Goal: Task Accomplishment & Management: Complete application form

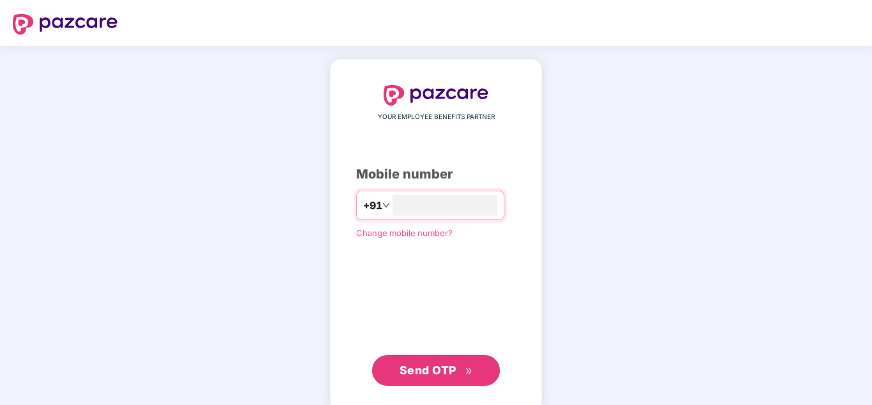
type input "**********"
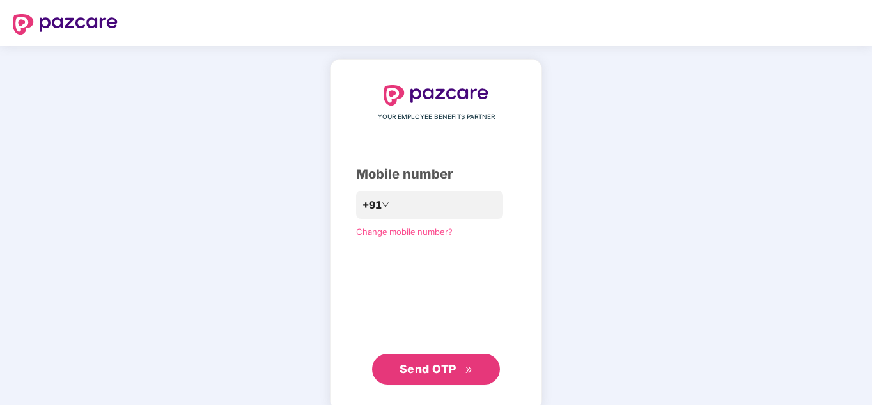
click at [453, 369] on span "Send OTP" at bounding box center [428, 368] width 57 height 13
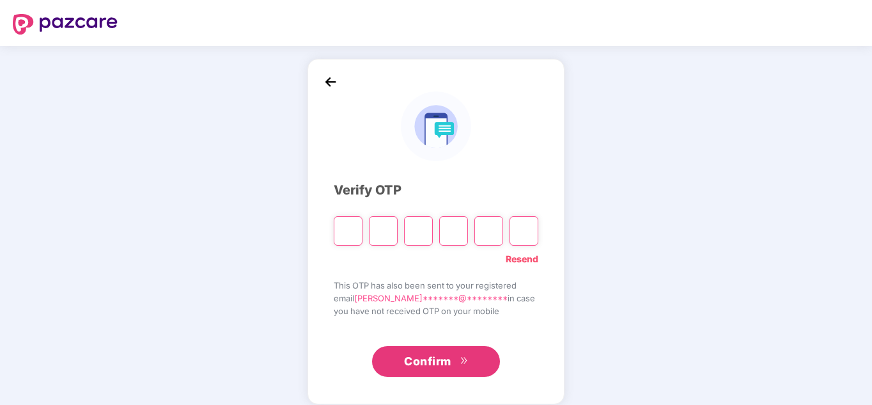
type input "*"
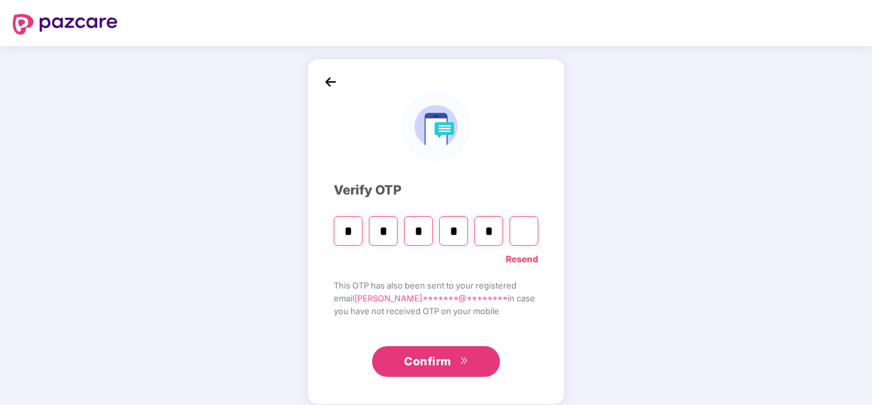
type input "*"
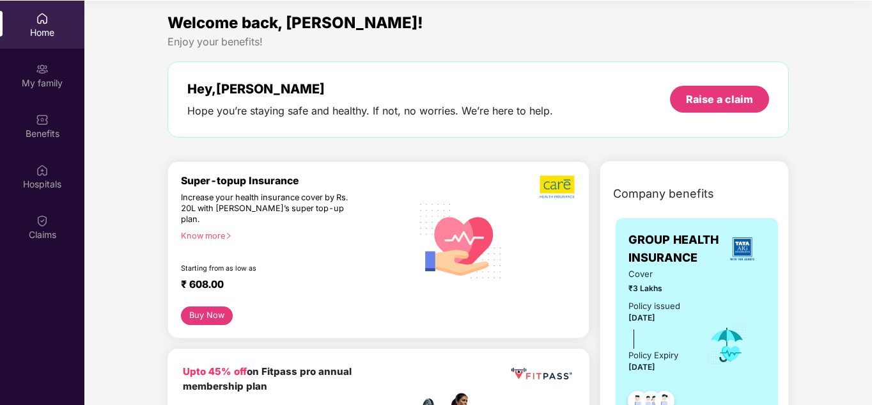
scroll to position [72, 0]
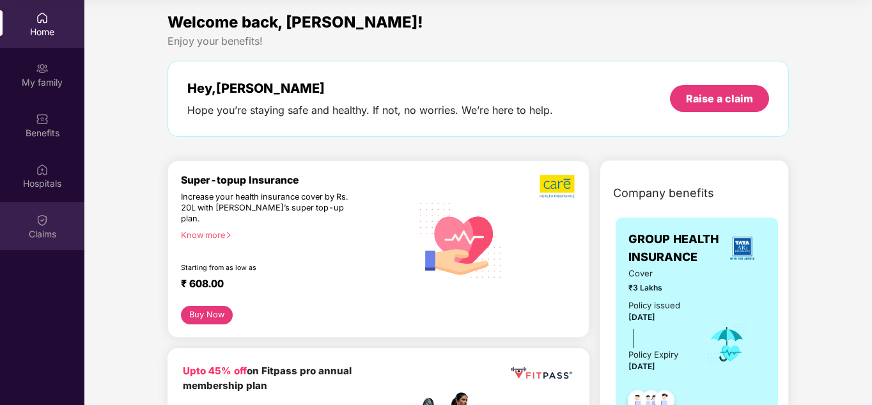
click at [51, 228] on div "Claims" at bounding box center [42, 234] width 84 height 13
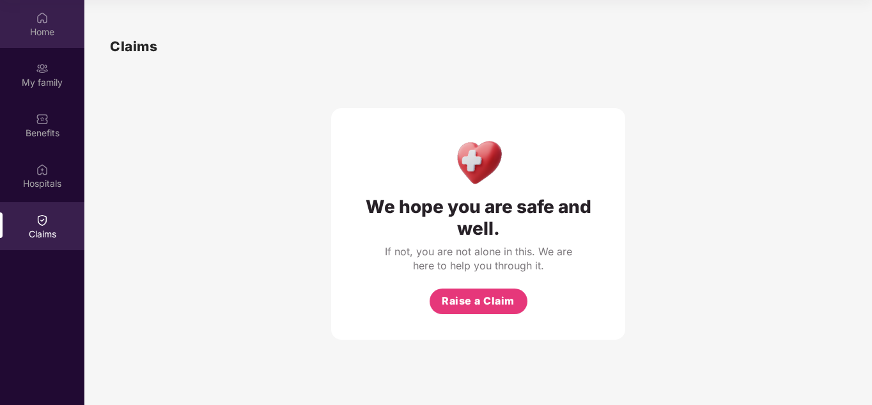
click at [44, 29] on div "Home" at bounding box center [42, 32] width 84 height 13
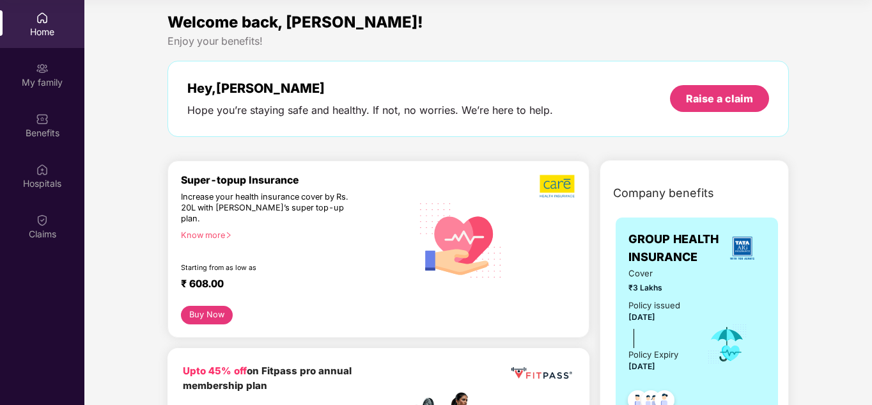
click at [209, 230] on div "Know more" at bounding box center [292, 234] width 223 height 9
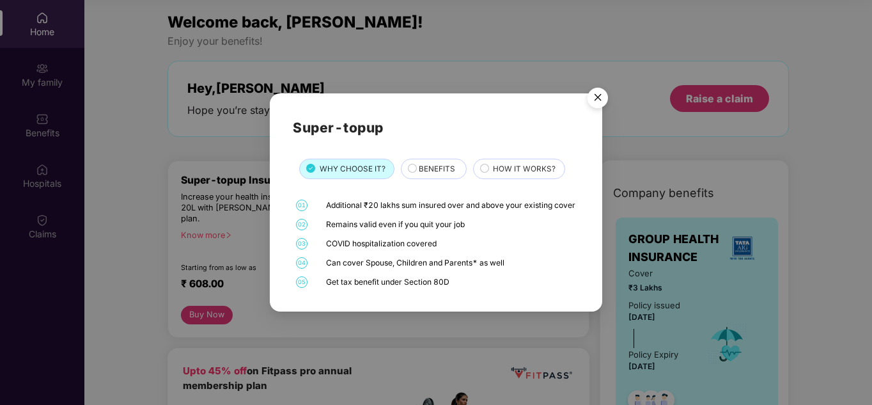
click at [532, 164] on span "HOW IT WORKS?" at bounding box center [524, 169] width 63 height 12
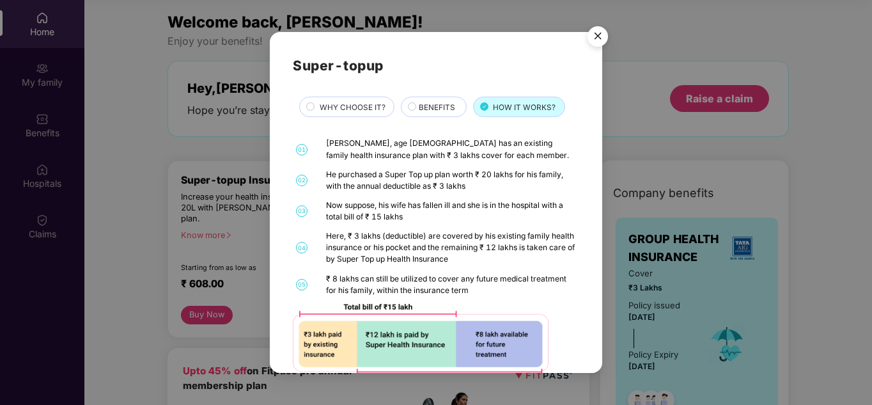
click at [600, 348] on div "Super-topup WHY CHOOSE IT? BENEFITS HOW IT WORKS? 01 [PERSON_NAME], age [DEMOGR…" at bounding box center [436, 202] width 332 height 341
click at [598, 348] on div "Super-topup WHY CHOOSE IT? BENEFITS HOW IT WORKS? 01 [PERSON_NAME], age [DEMOGR…" at bounding box center [436, 202] width 332 height 341
click at [600, 354] on div "Super-topup WHY CHOOSE IT? BENEFITS HOW IT WORKS? 01 [PERSON_NAME], age [DEMOGR…" at bounding box center [436, 202] width 332 height 341
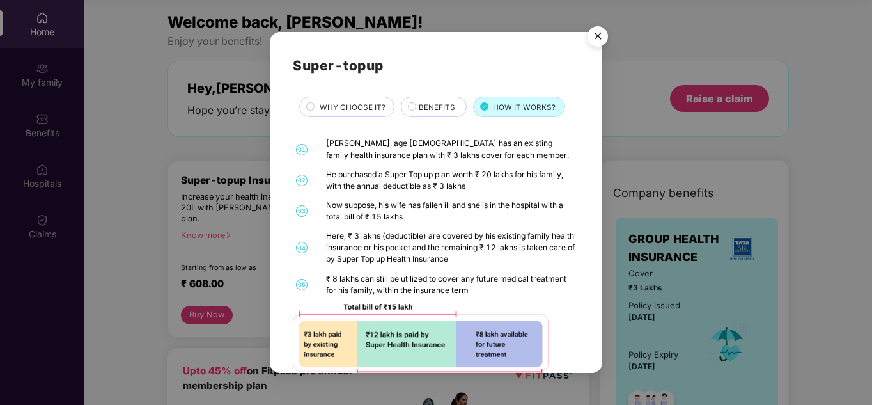
click at [595, 291] on div "Super-topup WHY CHOOSE IT? BENEFITS HOW IT WORKS? 01 [PERSON_NAME], age [DEMOGR…" at bounding box center [436, 202] width 332 height 341
click at [600, 352] on div "Super-topup WHY CHOOSE IT? BENEFITS HOW IT WORKS? 01 [PERSON_NAME], age [DEMOGR…" at bounding box center [436, 202] width 332 height 341
click at [600, 35] on img "Close" at bounding box center [598, 38] width 36 height 36
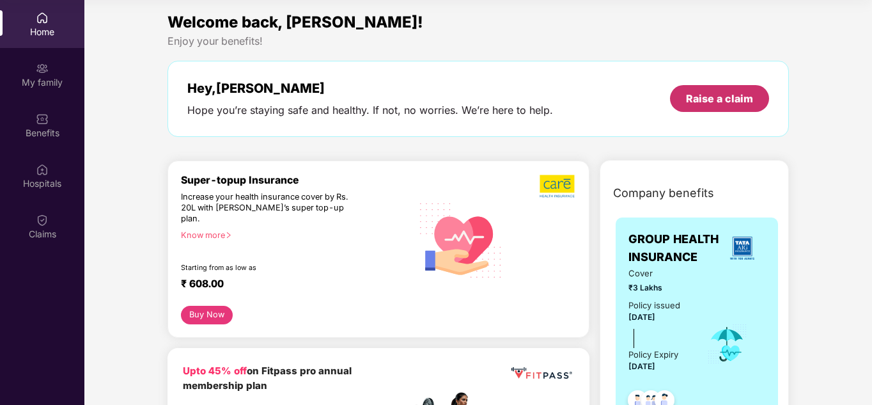
click at [715, 106] on div "Raise a claim" at bounding box center [719, 98] width 99 height 27
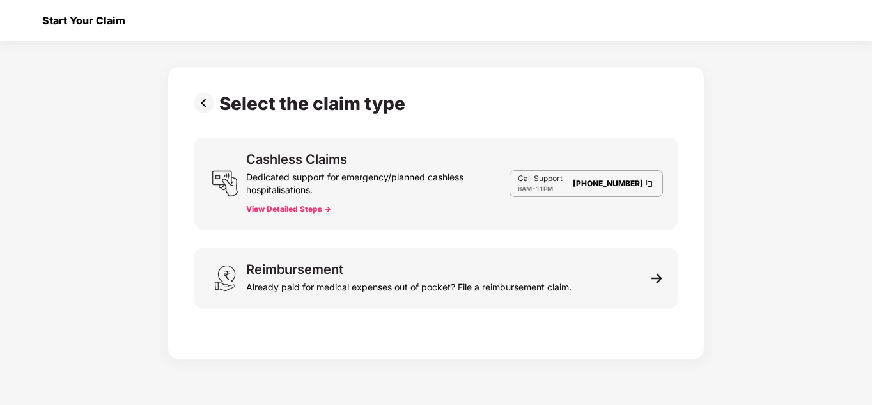
scroll to position [31, 0]
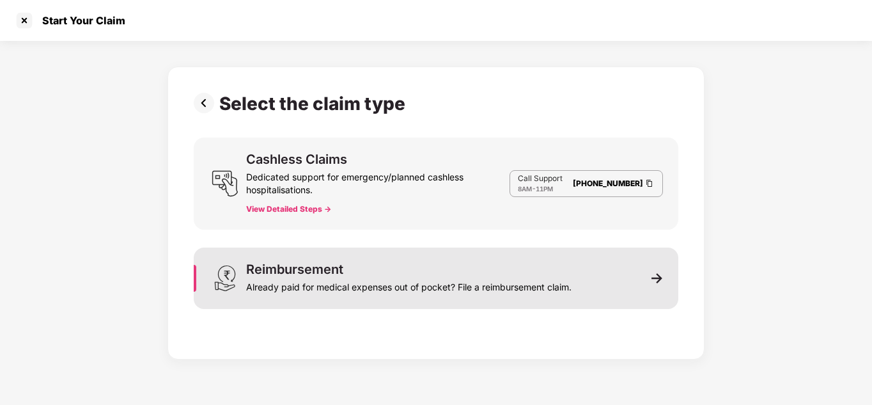
click at [657, 281] on img at bounding box center [657, 278] width 12 height 12
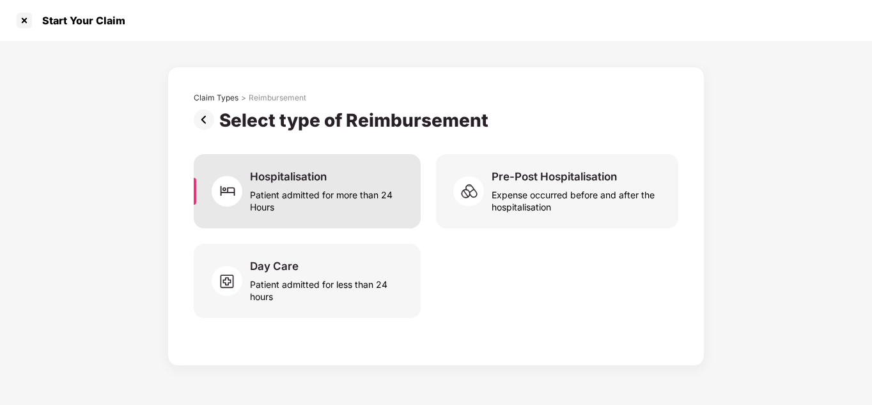
click at [316, 179] on div "Hospitalisation" at bounding box center [288, 176] width 77 height 14
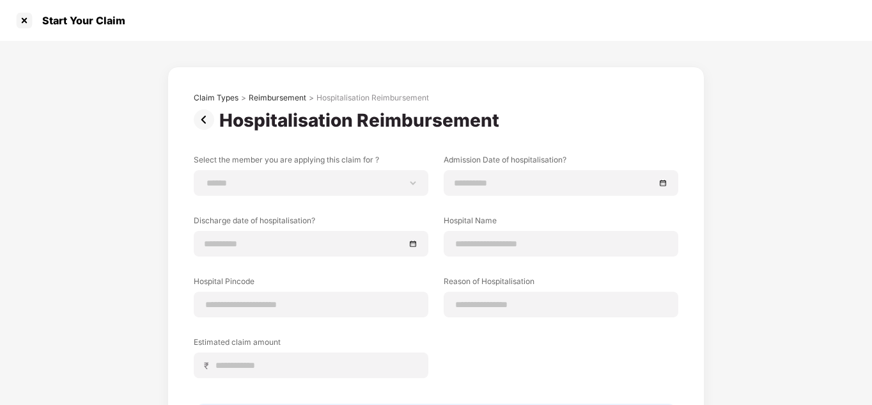
click at [870, 341] on div "**********" at bounding box center [436, 281] width 872 height 481
click at [22, 18] on div at bounding box center [24, 20] width 20 height 20
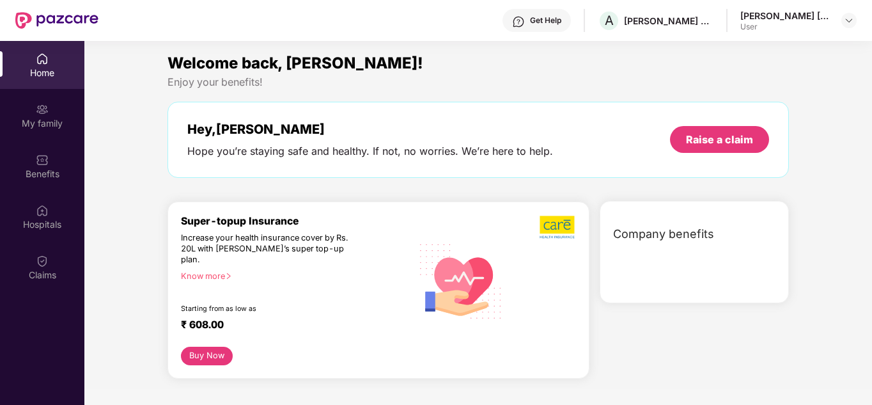
scroll to position [72, 0]
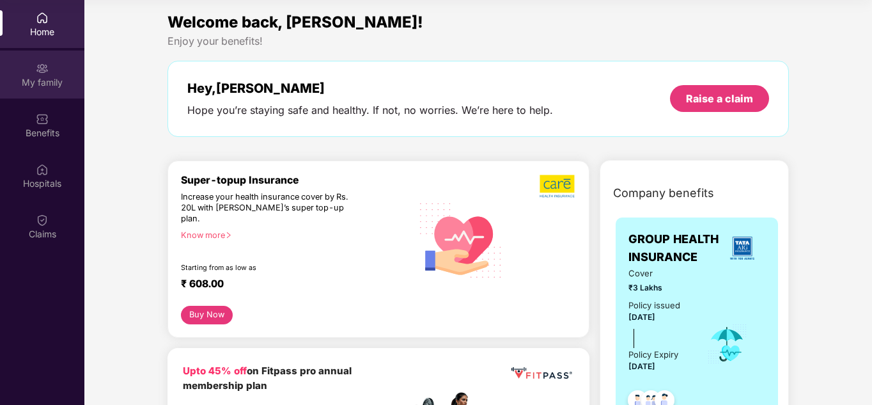
click at [49, 76] on div "My family" at bounding box center [42, 82] width 84 height 13
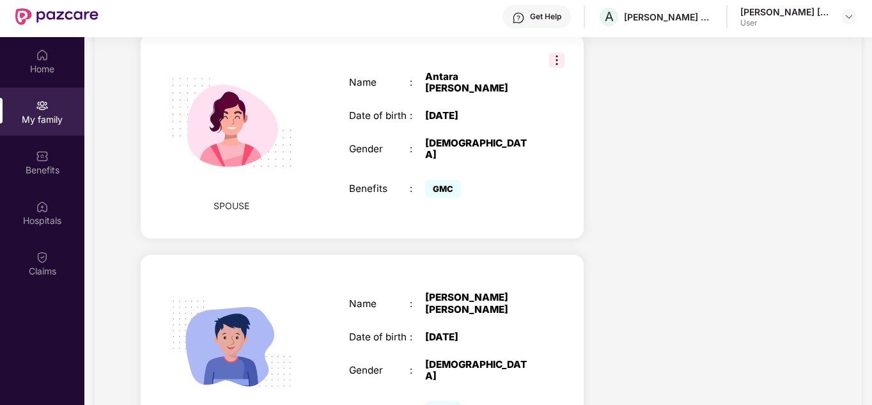
scroll to position [0, 0]
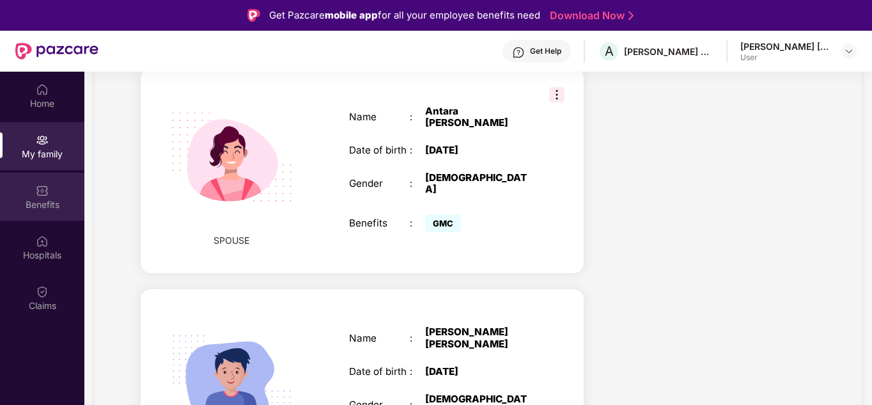
click at [56, 192] on div "Benefits" at bounding box center [42, 197] width 84 height 48
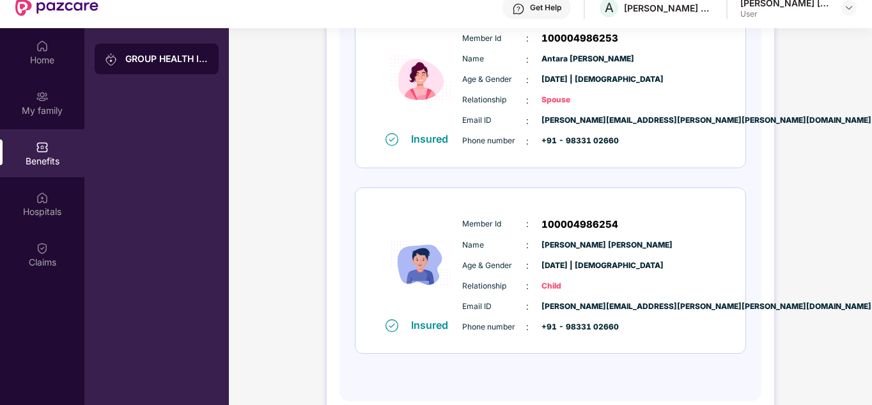
scroll to position [72, 0]
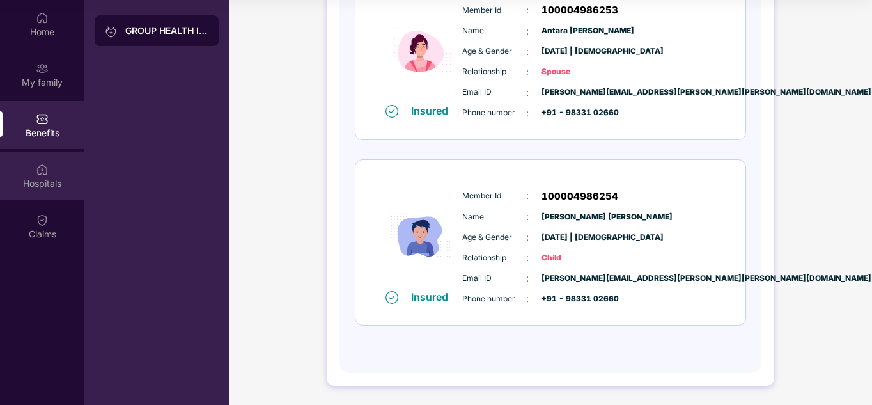
click at [51, 162] on div "Hospitals" at bounding box center [42, 176] width 84 height 48
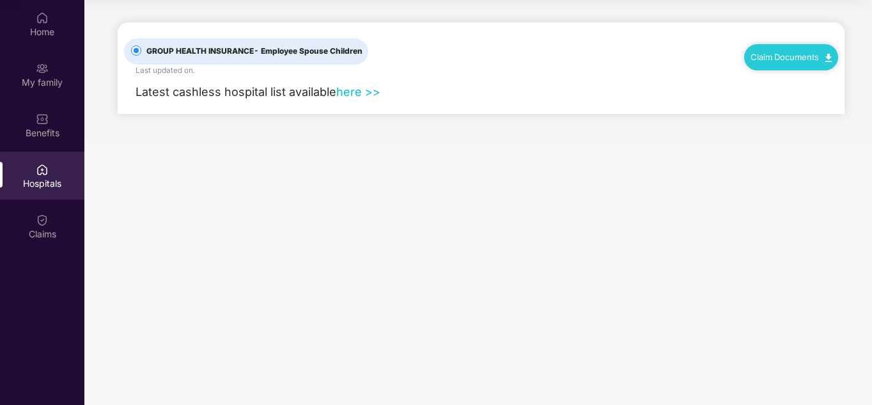
scroll to position [0, 0]
click at [50, 219] on div "Claims" at bounding box center [42, 226] width 84 height 48
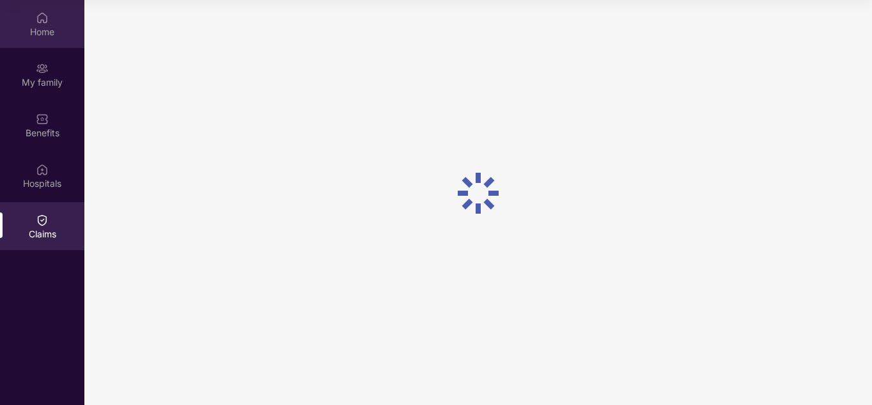
click at [43, 26] on div "Home" at bounding box center [42, 32] width 84 height 13
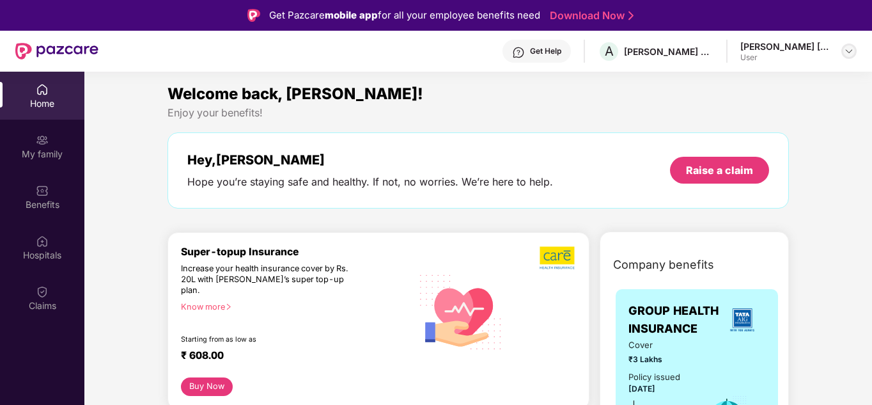
click at [850, 54] on img at bounding box center [849, 51] width 10 height 10
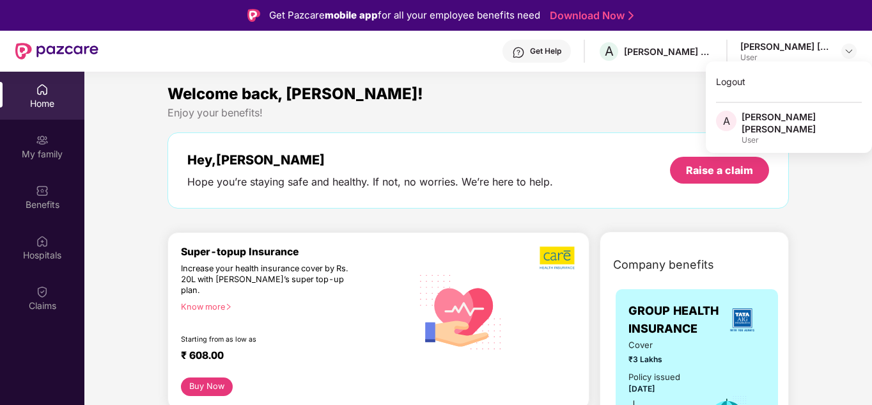
click at [656, 101] on div "Welcome back, [PERSON_NAME]!" at bounding box center [478, 94] width 621 height 24
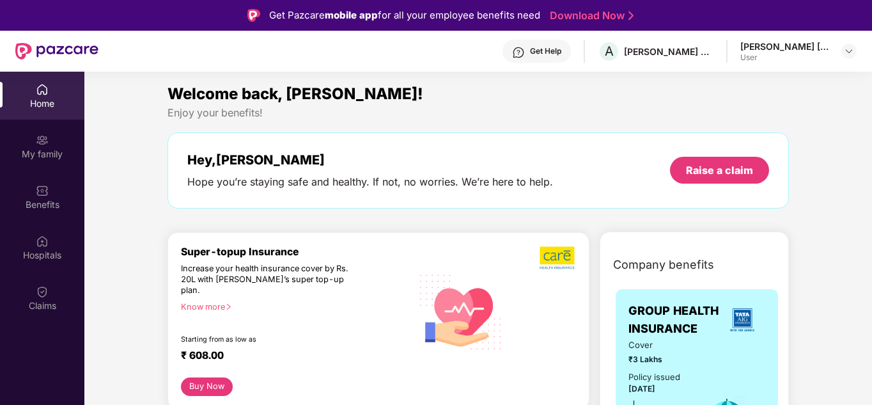
click at [557, 57] on div "Get Help" at bounding box center [537, 51] width 68 height 23
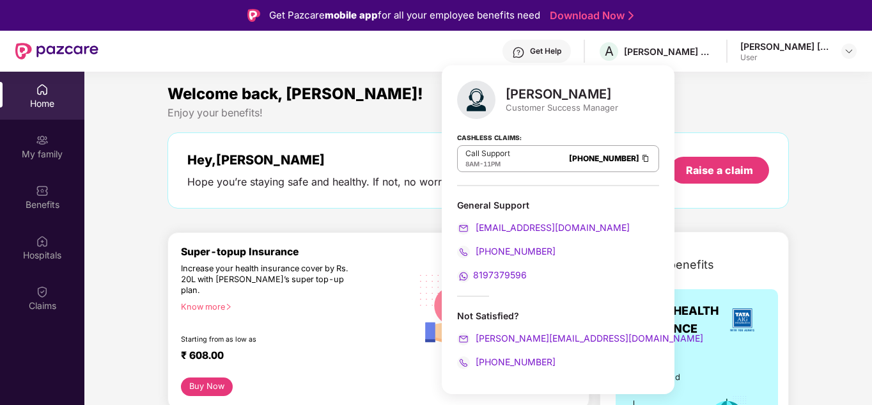
click at [739, 104] on div "Welcome back, [PERSON_NAME]!" at bounding box center [478, 94] width 621 height 24
